Goal: Task Accomplishment & Management: Complete application form

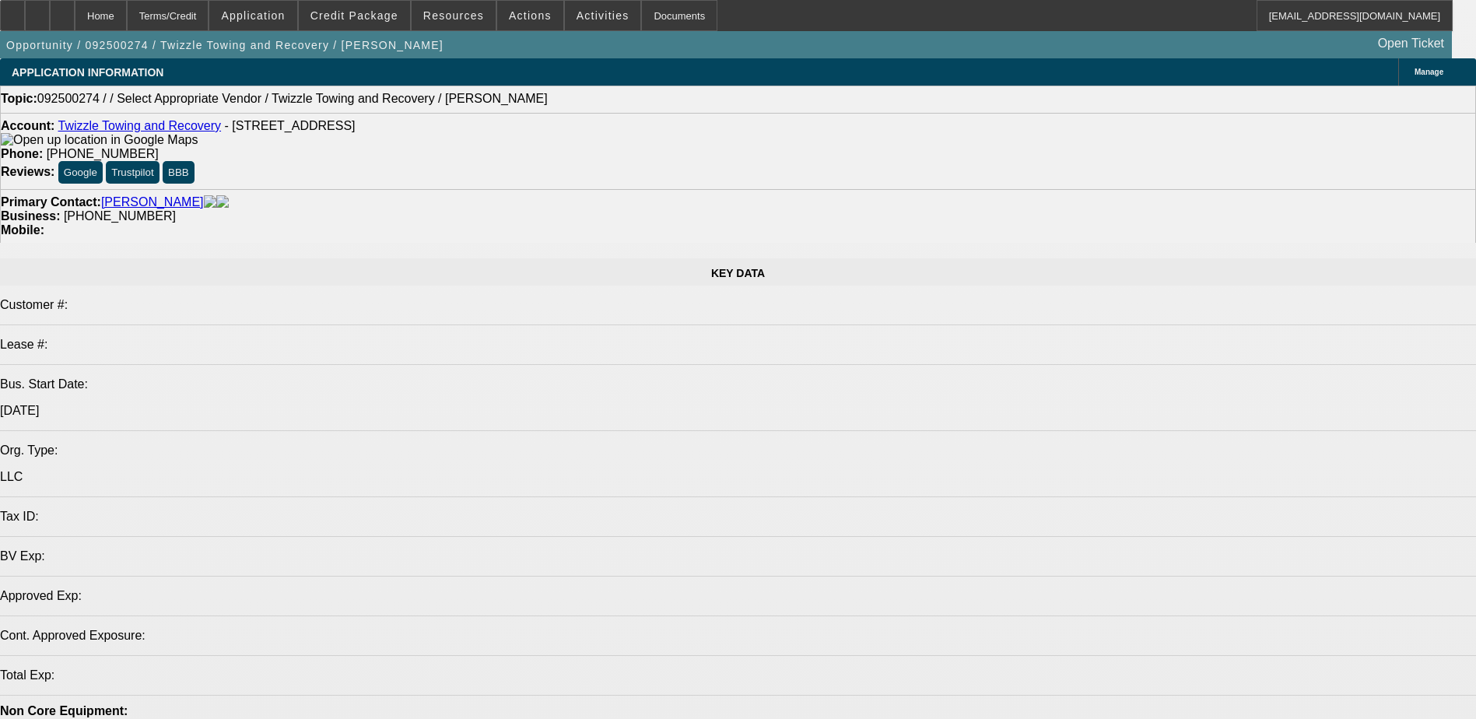
select select "0"
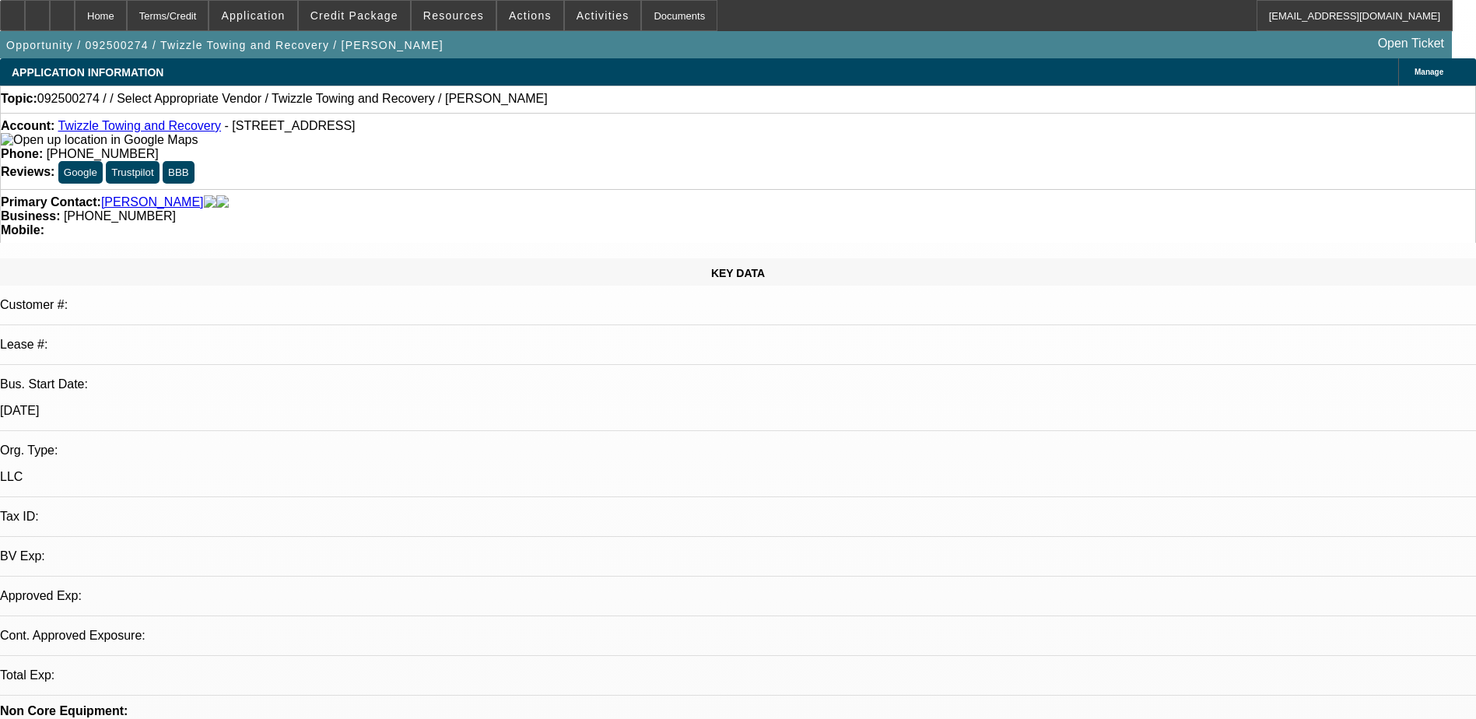
select select "2"
select select "0.1"
select select "4"
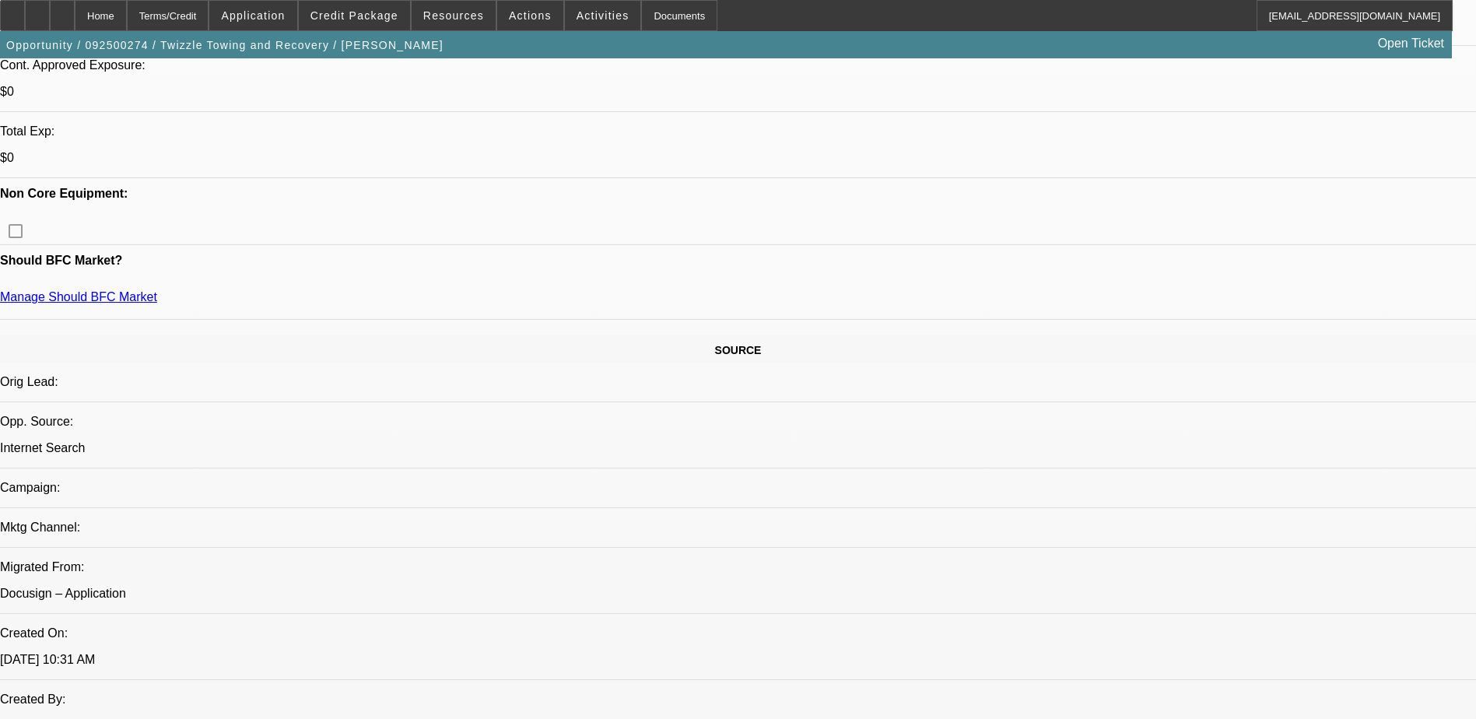
scroll to position [622, 0]
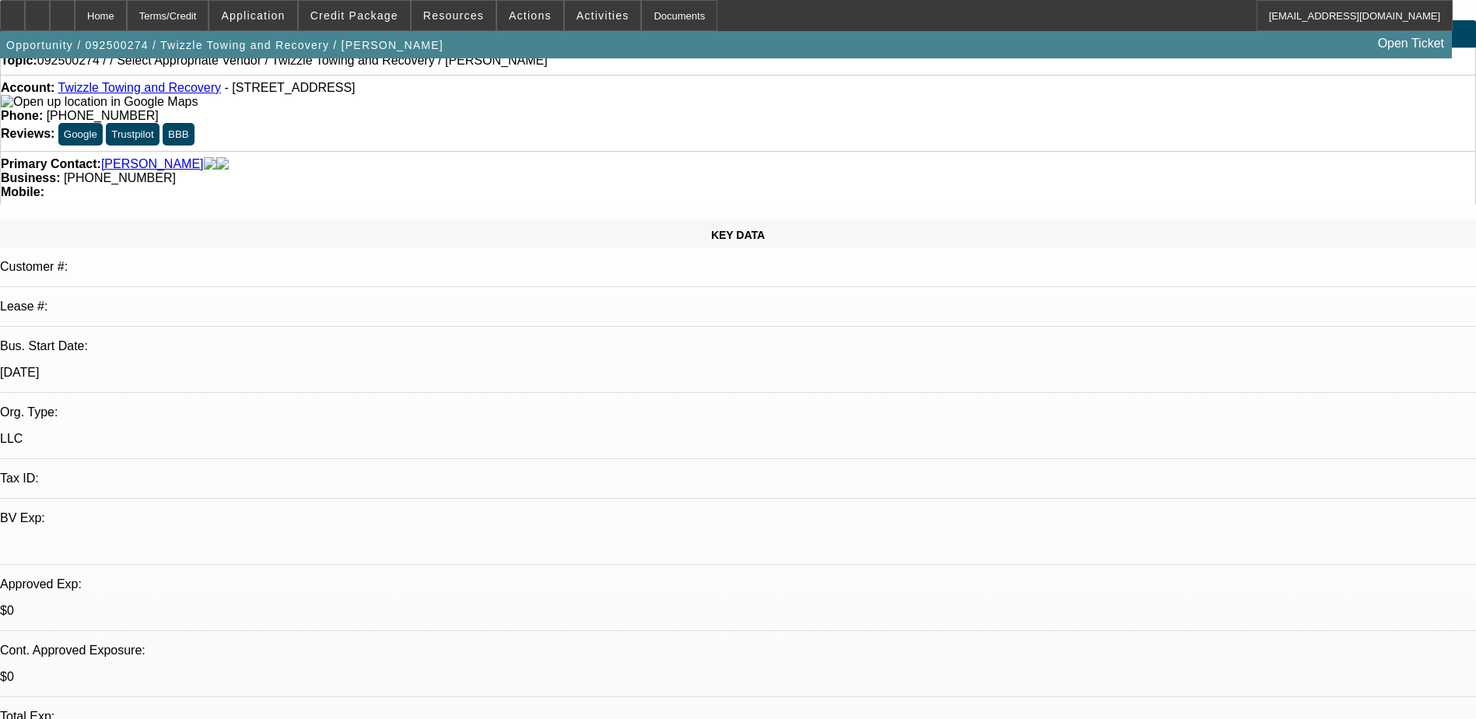
scroll to position [0, 0]
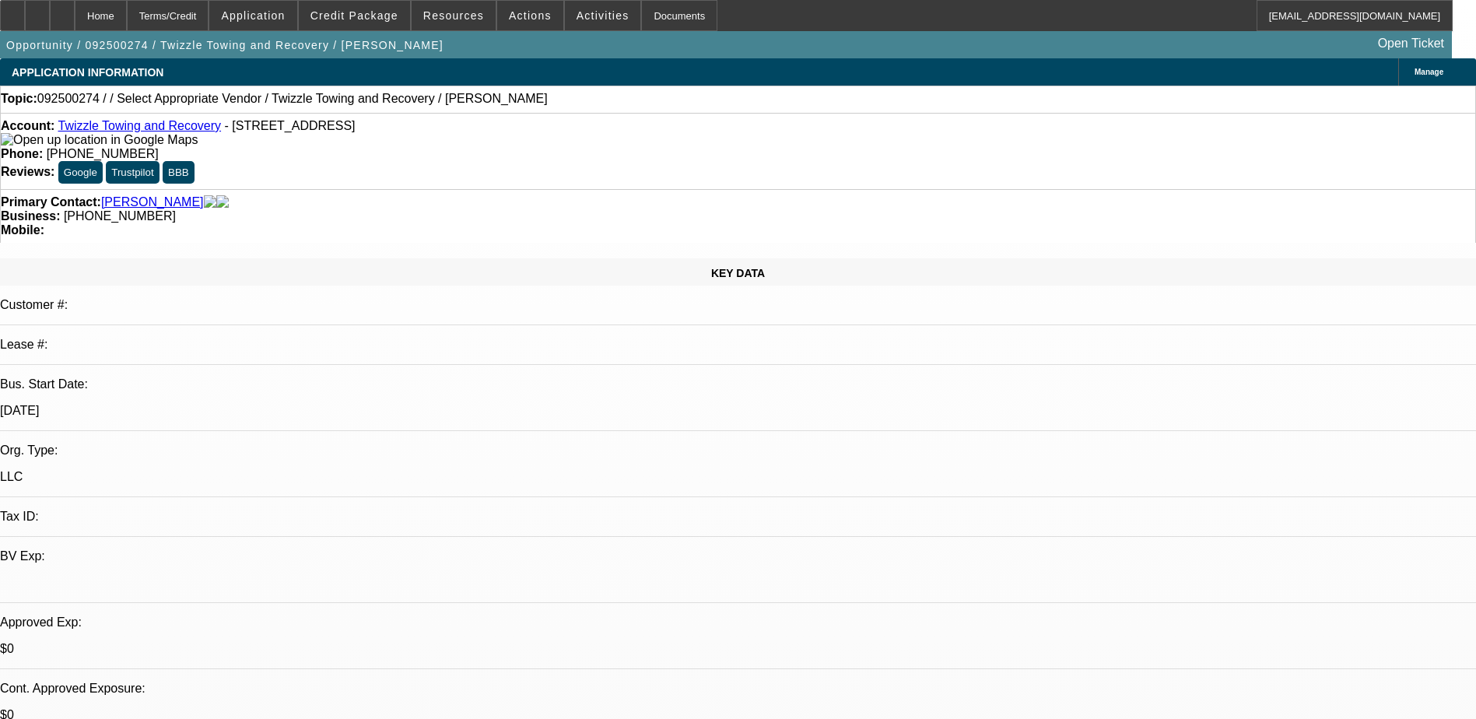
click at [782, 15] on div "Home Terms/Credit Application Credit Package Resources Actions Activities Docum…" at bounding box center [726, 15] width 1452 height 31
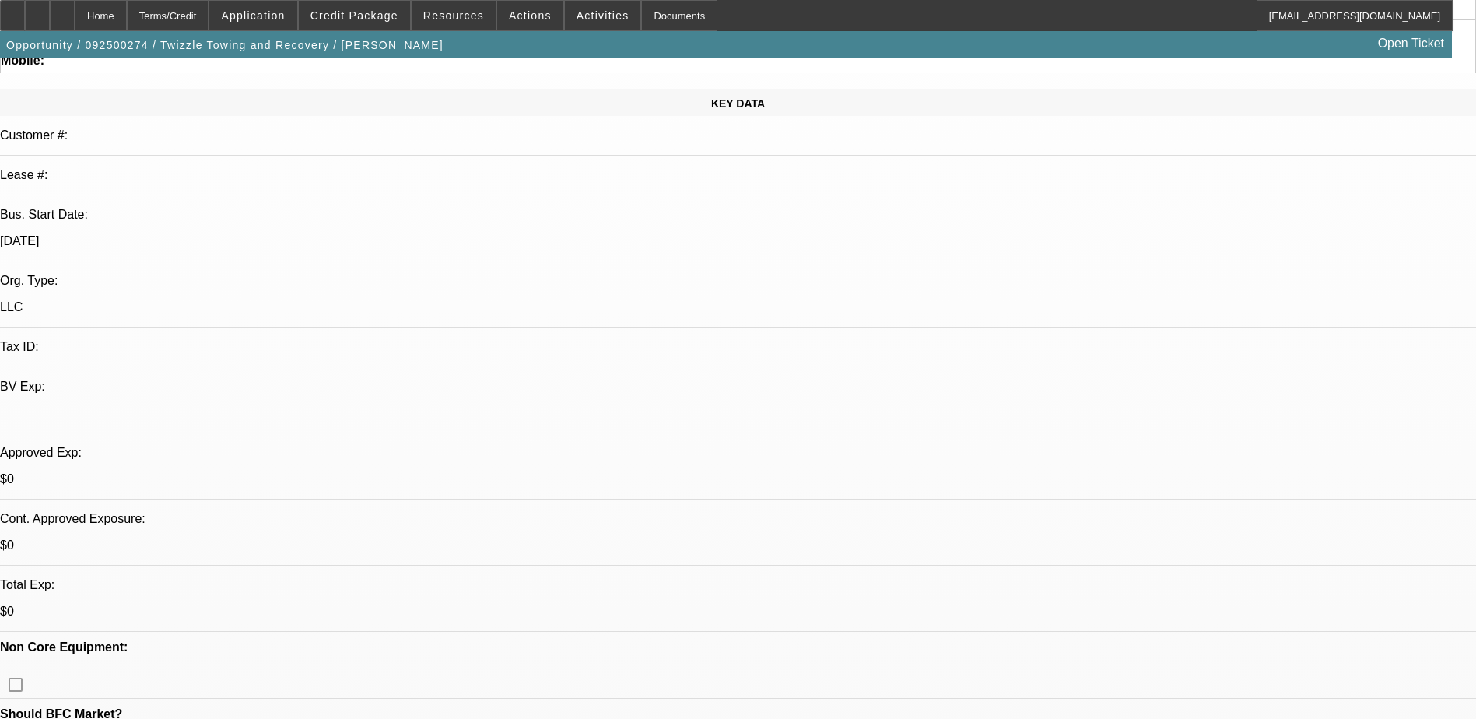
scroll to position [311, 0]
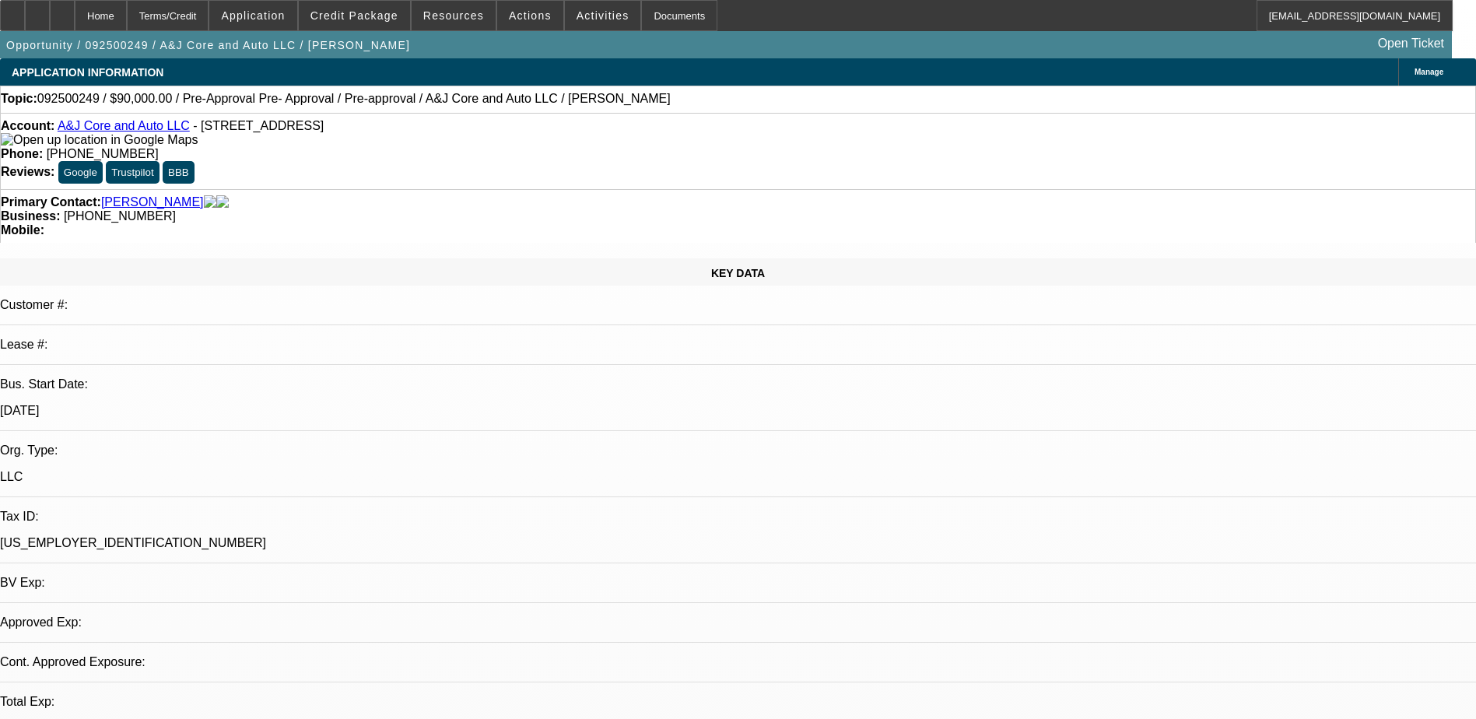
select select "0"
select select "2"
select select "0.1"
select select "4"
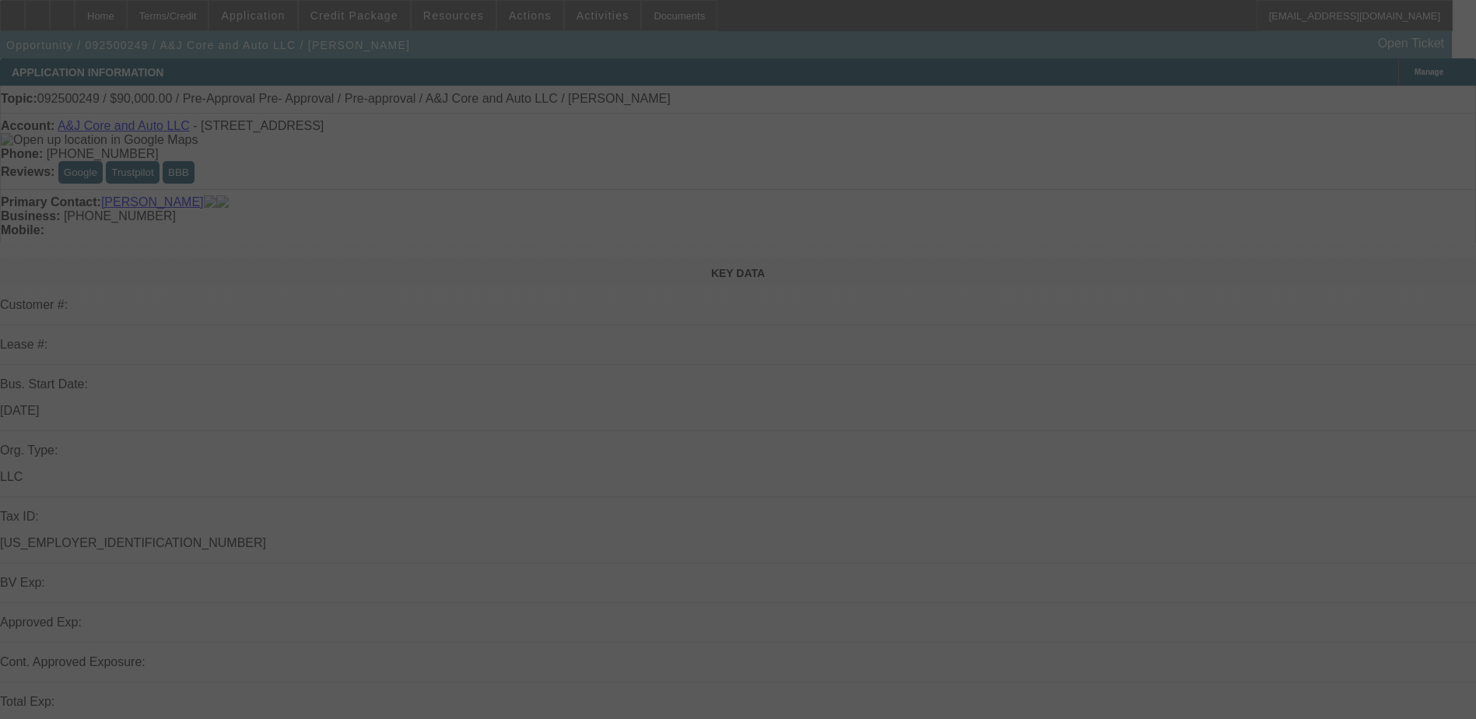
select select "0"
select select "2"
select select "0.1"
select select "4"
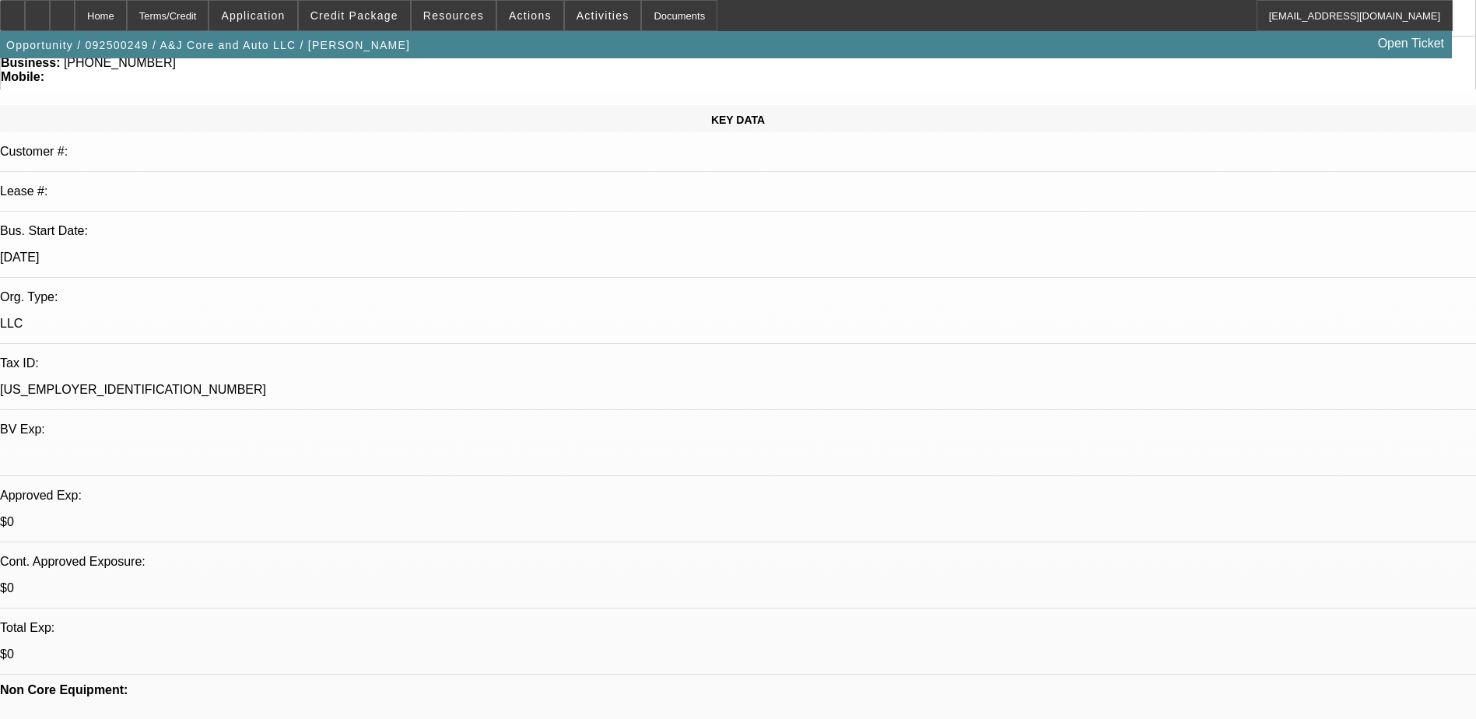
scroll to position [311, 0]
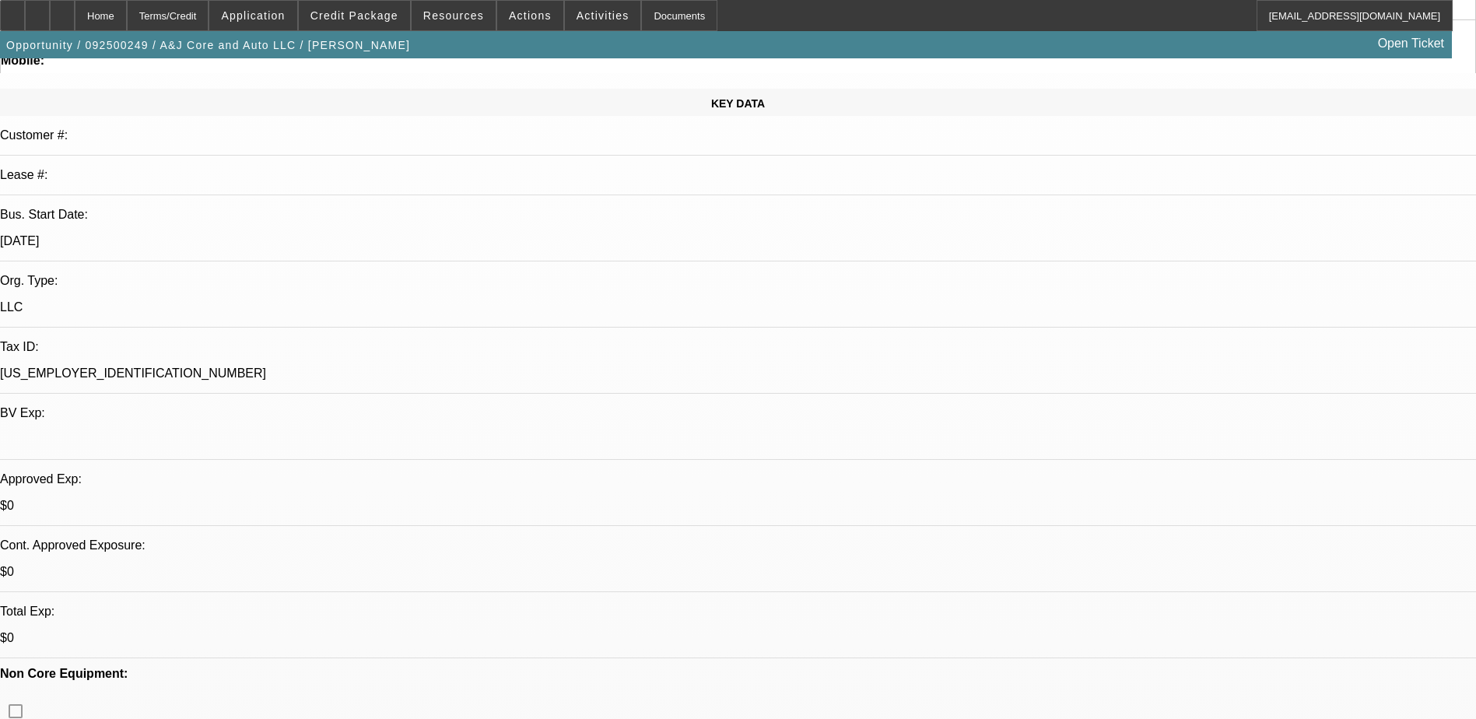
scroll to position [156, 0]
